Goal: Check status: Check status

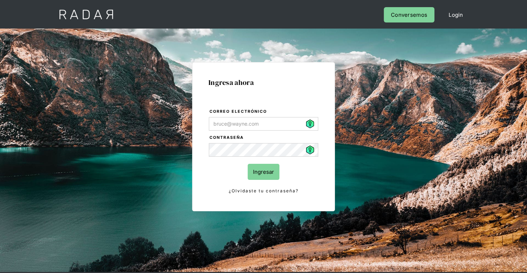
type input "patricia.vasquez@etpay.com"
click at [253, 174] on input "Ingresar" at bounding box center [264, 172] width 32 height 16
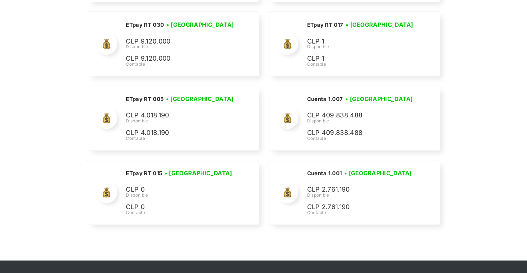
scroll to position [1799, 0]
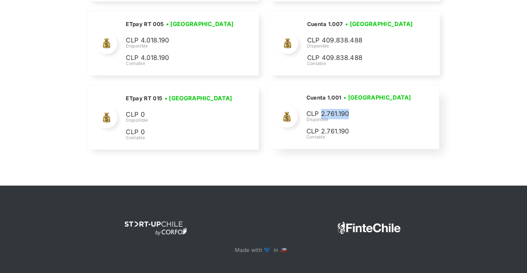
drag, startPoint x: 349, startPoint y: 107, endPoint x: 322, endPoint y: 108, distance: 27.1
click at [0, 0] on p "CLP 2.761.190" at bounding box center [0, 0] width 0 height 0
copy p "2.761.190"
